Goal: Task Accomplishment & Management: Manage account settings

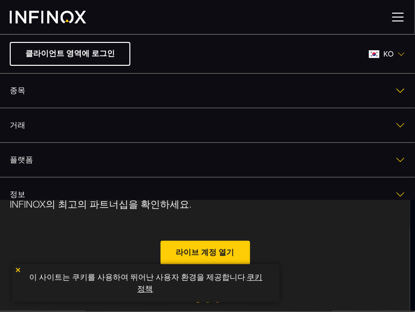
click at [395, 17] on img at bounding box center [398, 17] width 15 height 15
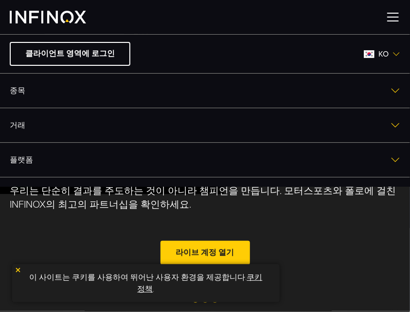
click at [395, 17] on img at bounding box center [393, 17] width 15 height 15
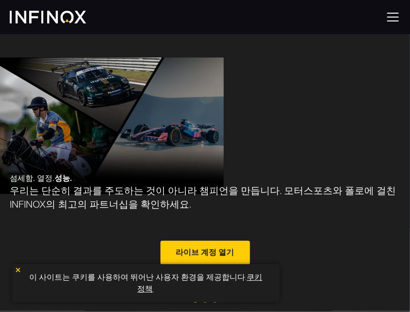
click at [393, 17] on img at bounding box center [393, 17] width 15 height 15
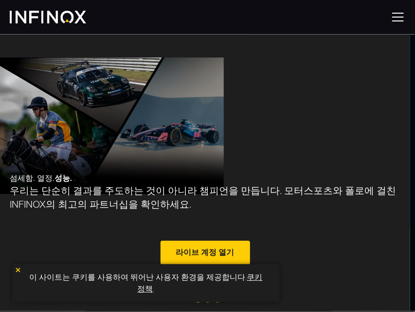
click at [393, 17] on img at bounding box center [398, 17] width 15 height 15
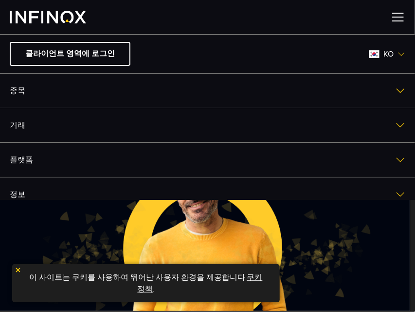
click at [166, 159] on link "플랫폼" at bounding box center [207, 160] width 415 height 34
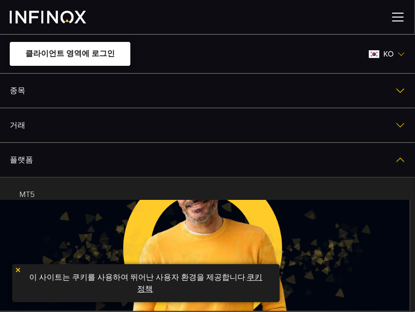
click at [85, 55] on link "클라이언트 영역에 로그인" at bounding box center [70, 54] width 121 height 24
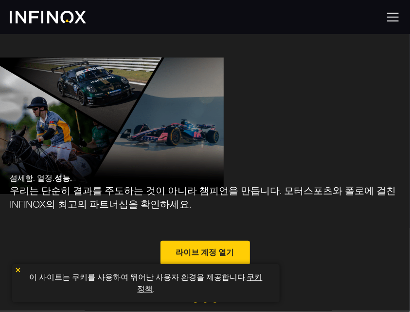
click at [389, 16] on img at bounding box center [393, 17] width 15 height 15
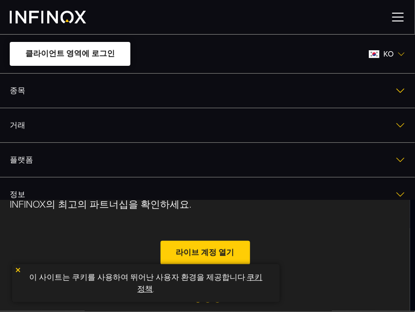
click at [89, 57] on link "클라이언트 영역에 로그인" at bounding box center [70, 54] width 121 height 24
